Goal: Task Accomplishment & Management: Complete application form

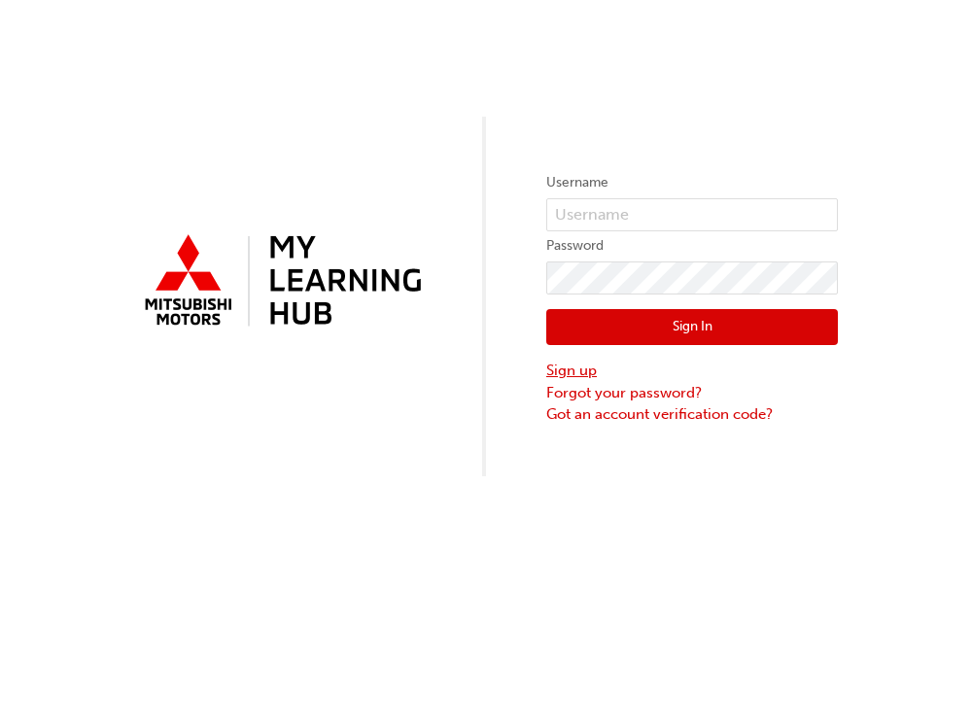
click at [572, 371] on link "Sign up" at bounding box center [692, 371] width 292 height 22
